Goal: Task Accomplishment & Management: Manage account settings

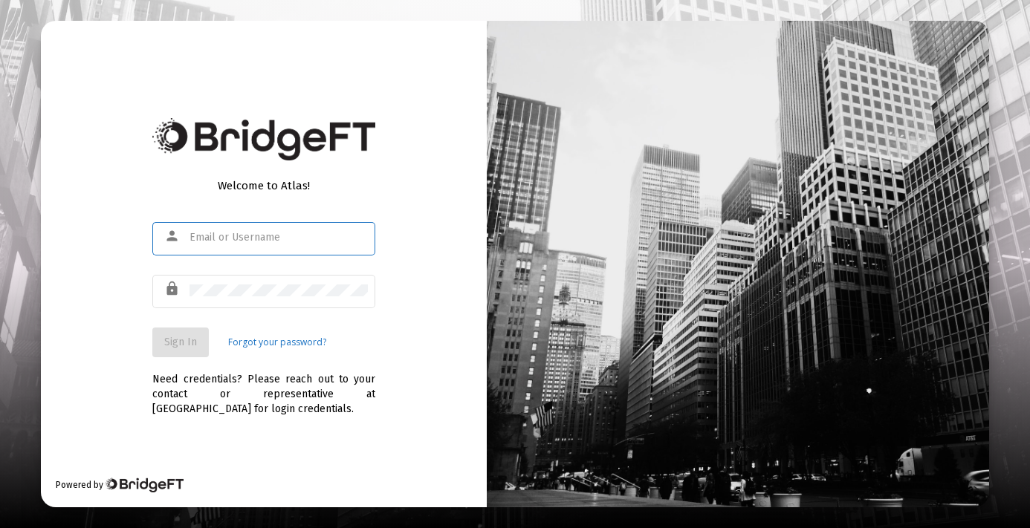
click at [271, 238] on input "text" at bounding box center [279, 238] width 178 height 12
click at [249, 235] on input "text" at bounding box center [279, 238] width 178 height 12
click at [266, 235] on input "text" at bounding box center [279, 238] width 178 height 12
